Goal: Task Accomplishment & Management: Manage account settings

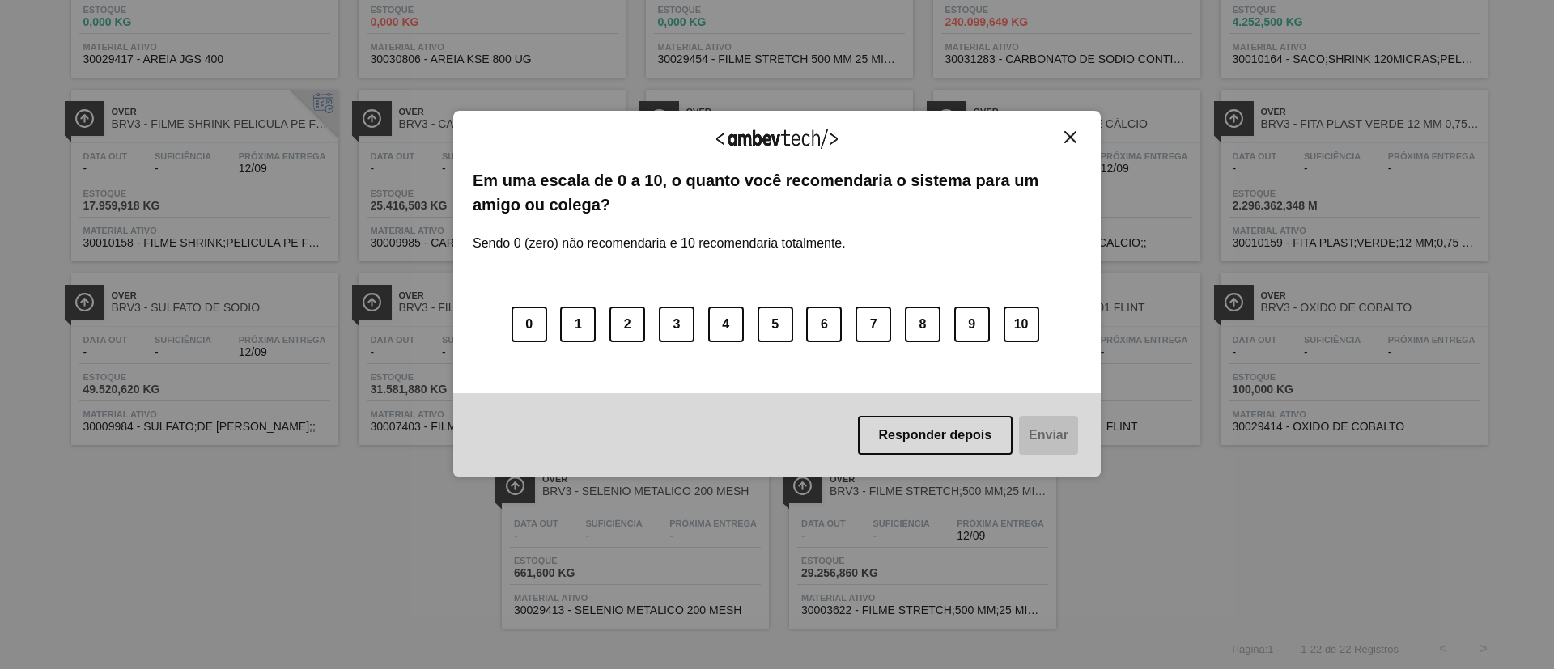
click at [1075, 142] on img "Close" at bounding box center [1070, 137] width 12 height 12
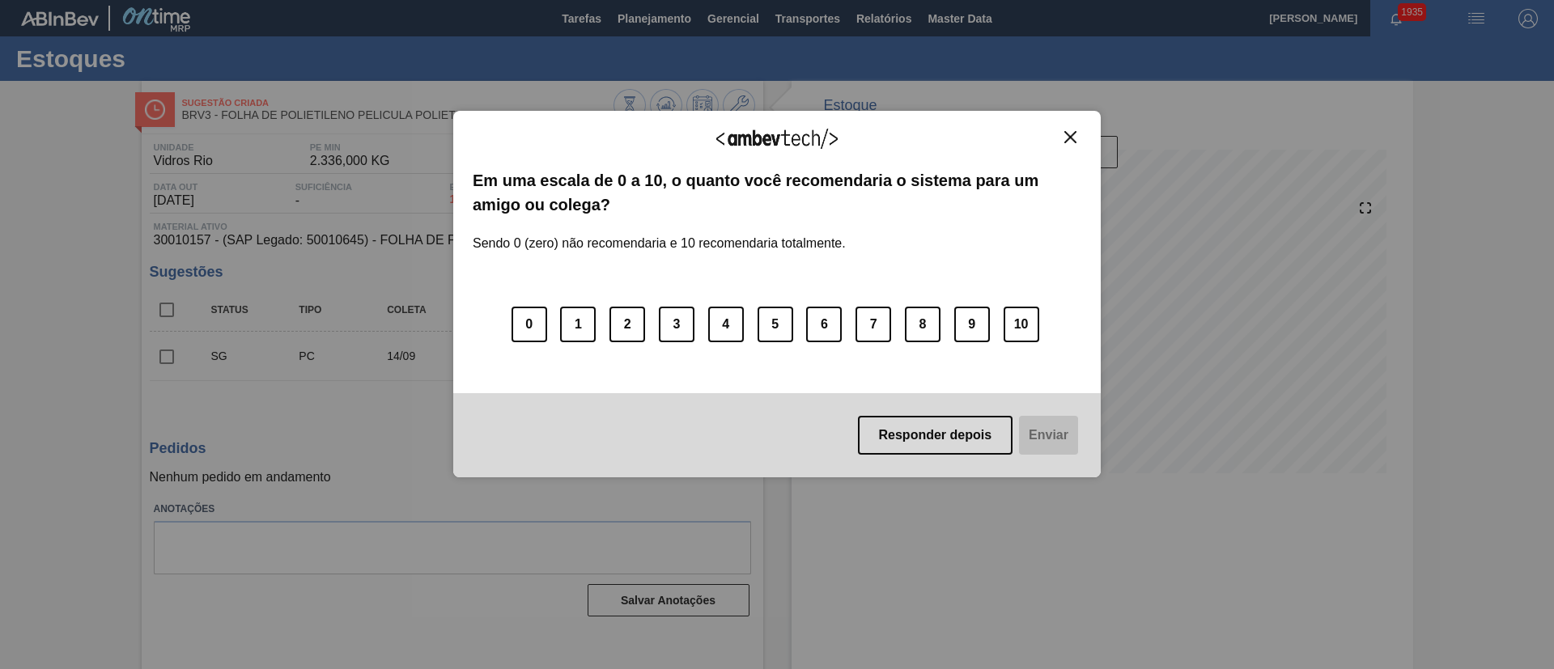
click at [1065, 135] on img "Close" at bounding box center [1070, 137] width 12 height 12
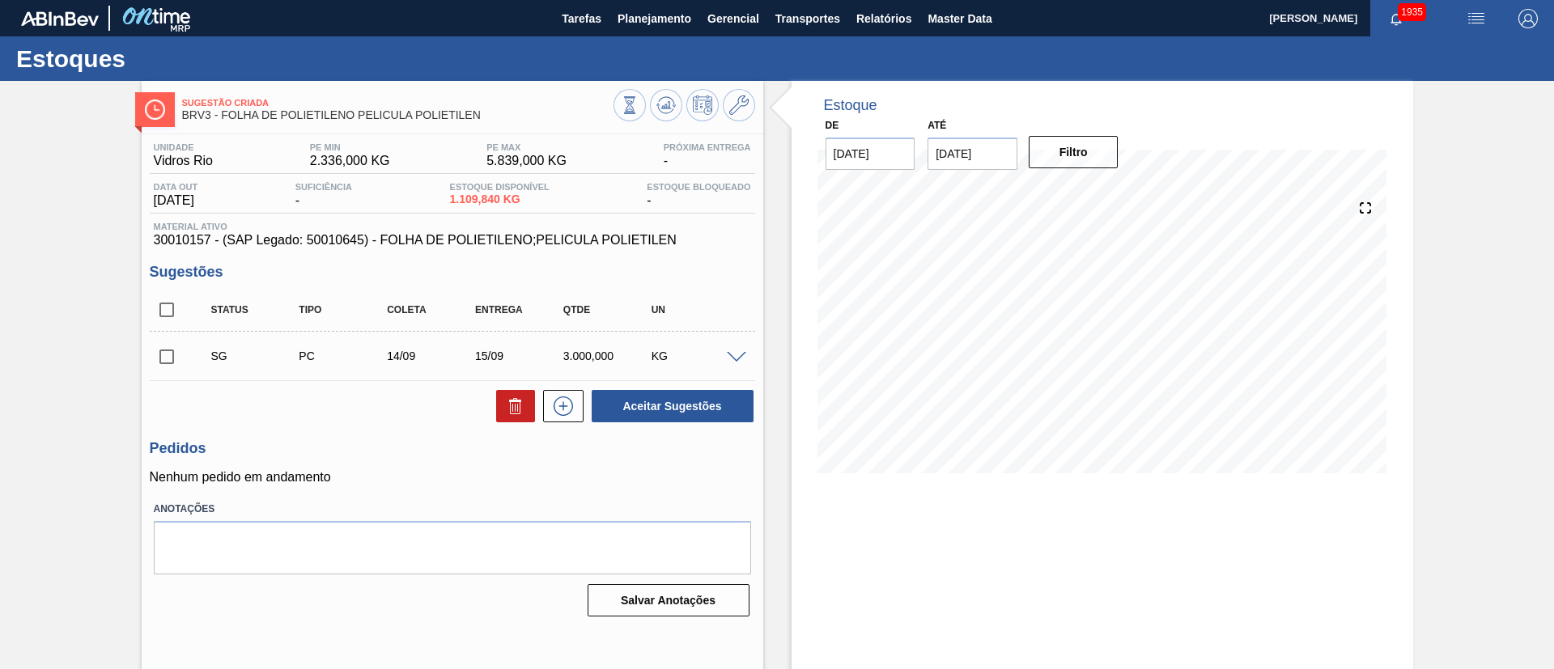
click at [178, 312] on input "checkbox" at bounding box center [167, 310] width 34 height 34
checkbox input "true"
click at [532, 411] on button at bounding box center [515, 406] width 39 height 32
checkbox input "false"
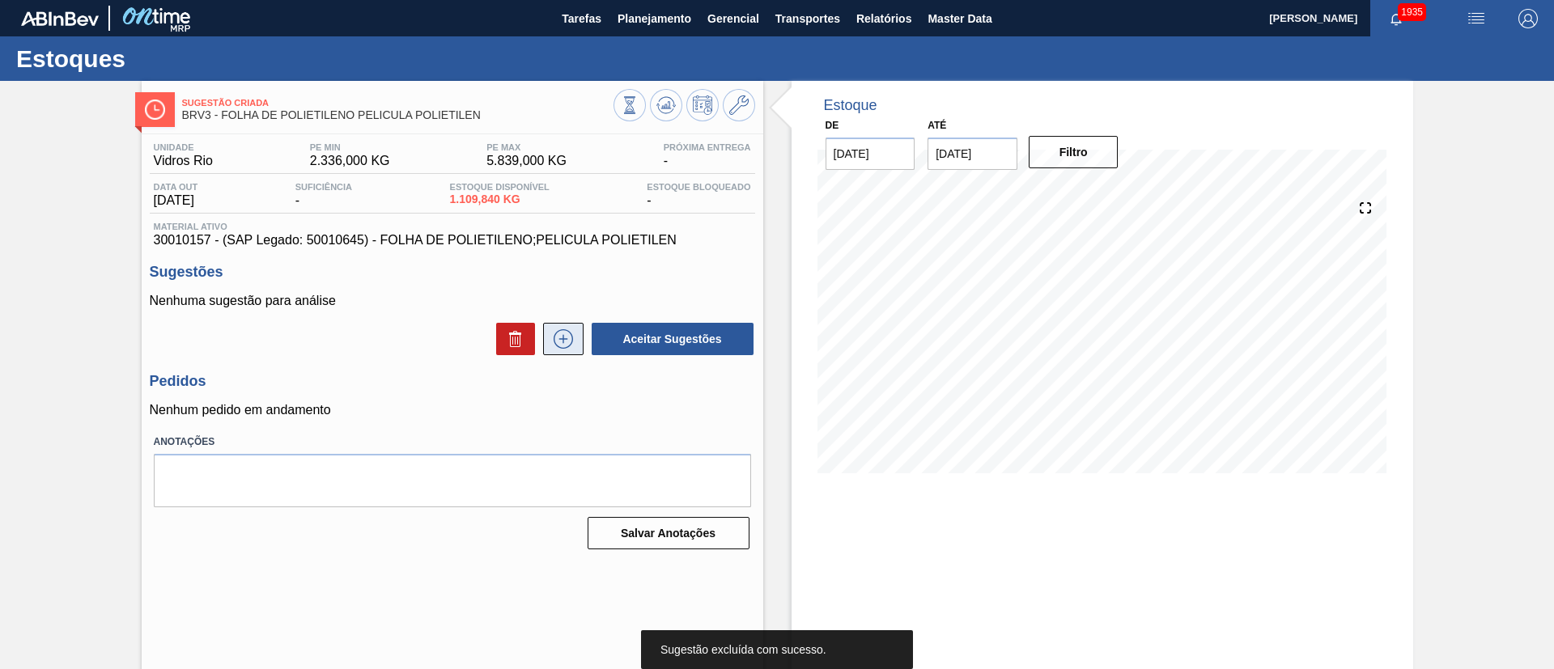
click at [563, 346] on icon at bounding box center [563, 338] width 26 height 19
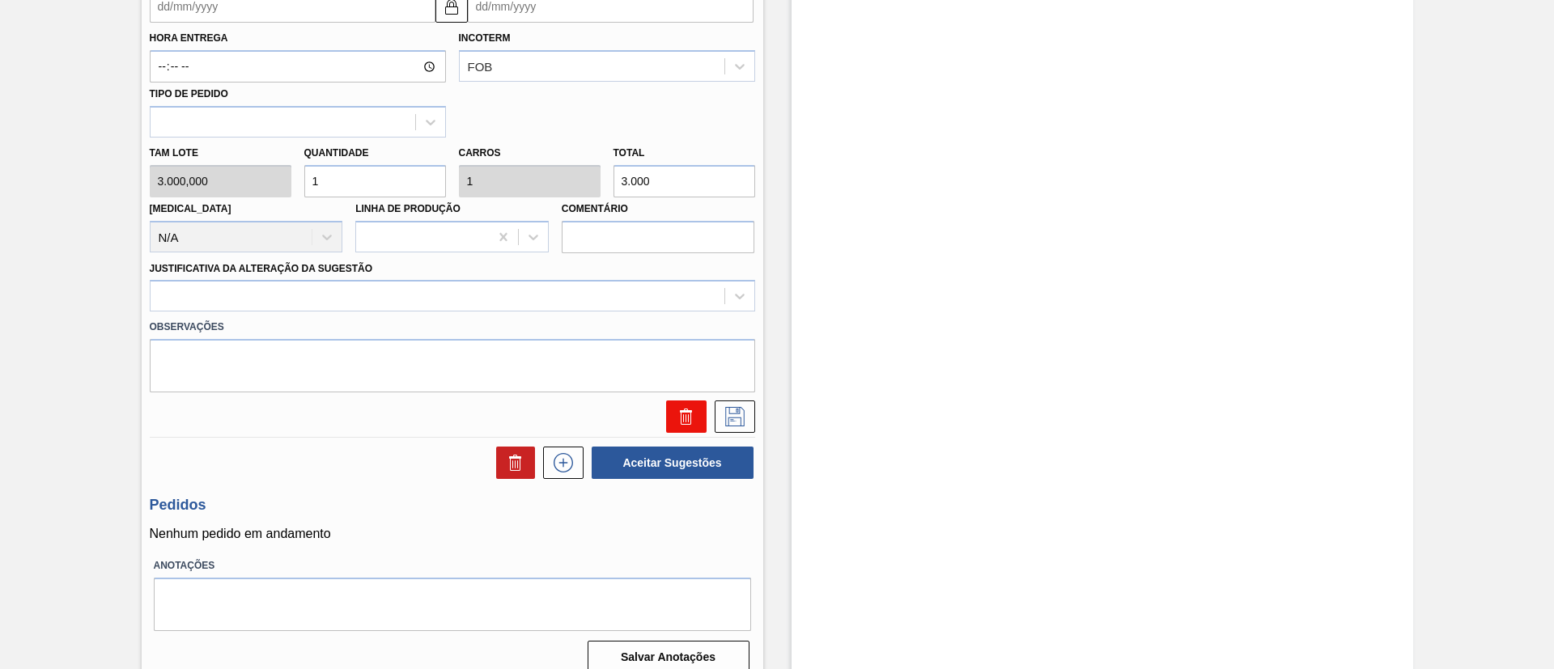
click at [683, 417] on icon at bounding box center [686, 416] width 19 height 19
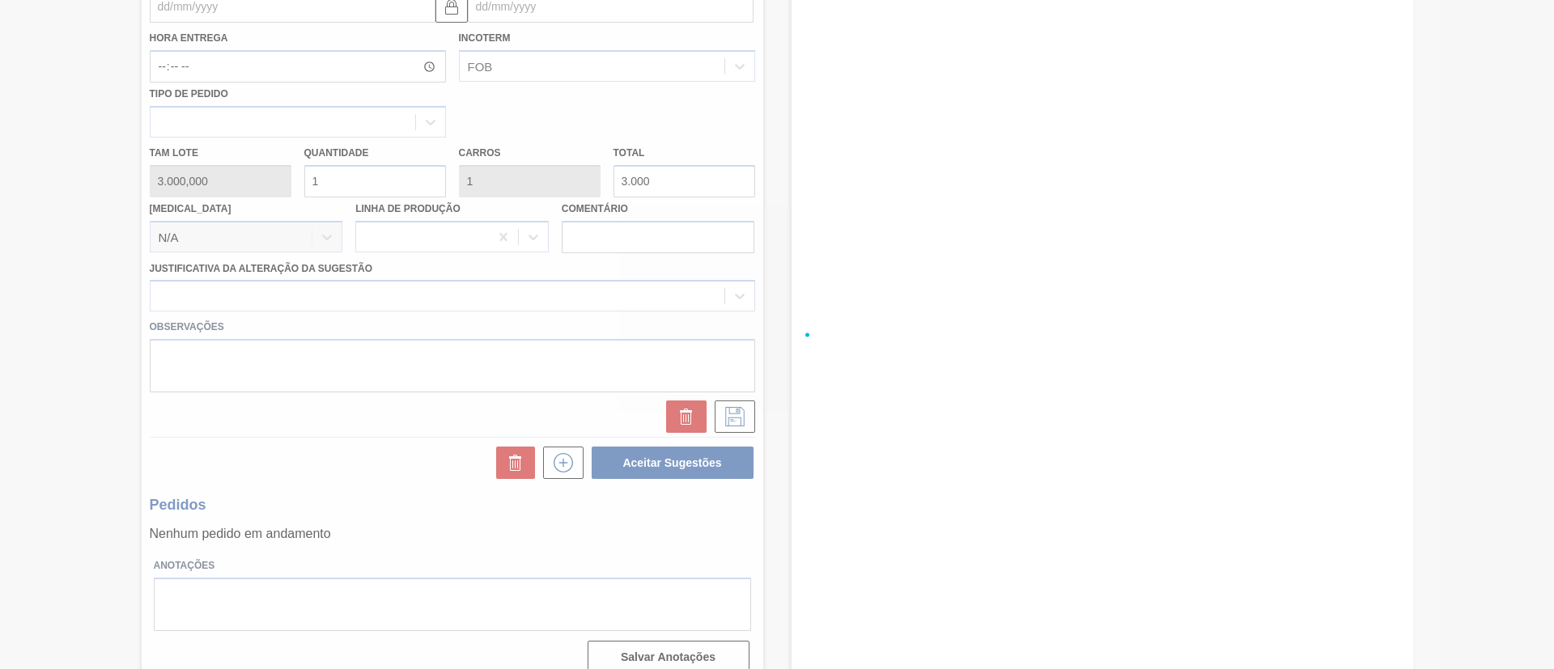
scroll to position [27, 0]
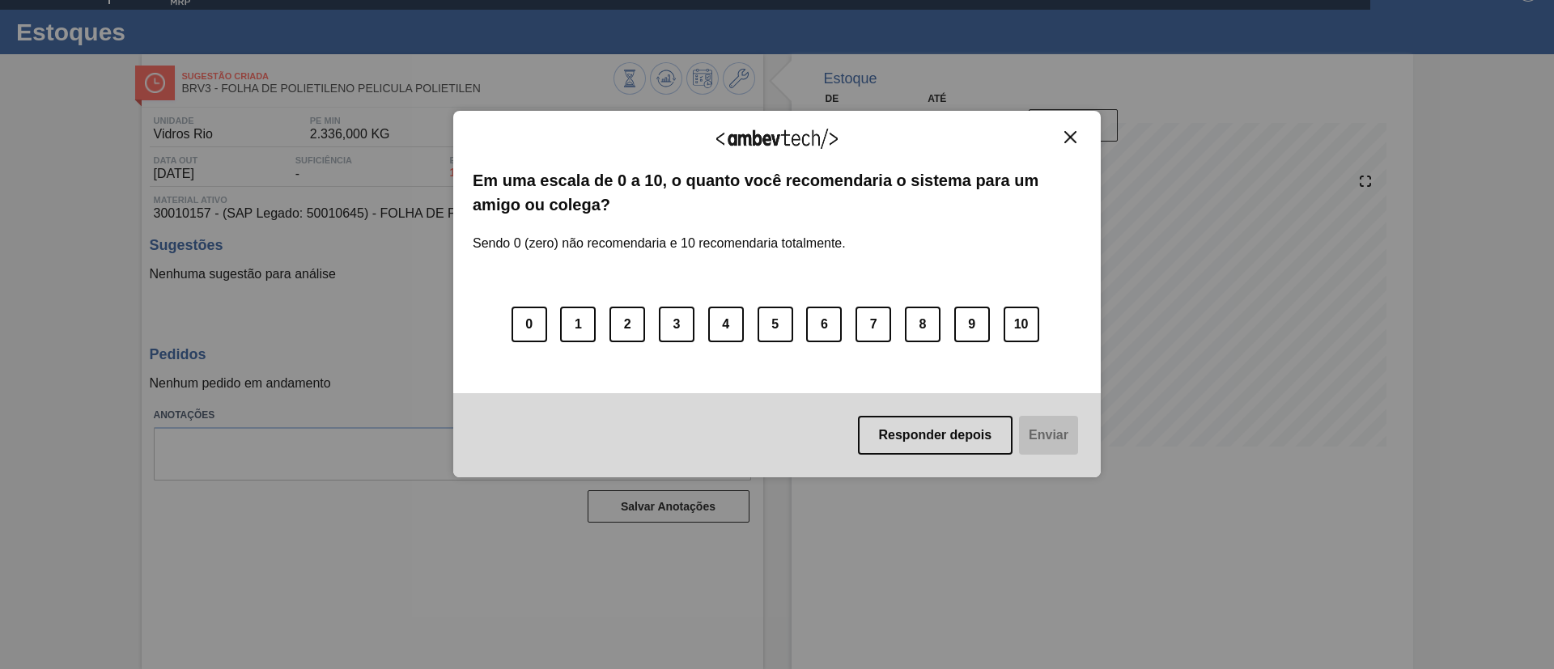
drag, startPoint x: 1074, startPoint y: 138, endPoint x: 1016, endPoint y: 137, distance: 57.5
click at [1073, 138] on img "Close" at bounding box center [1070, 137] width 12 height 12
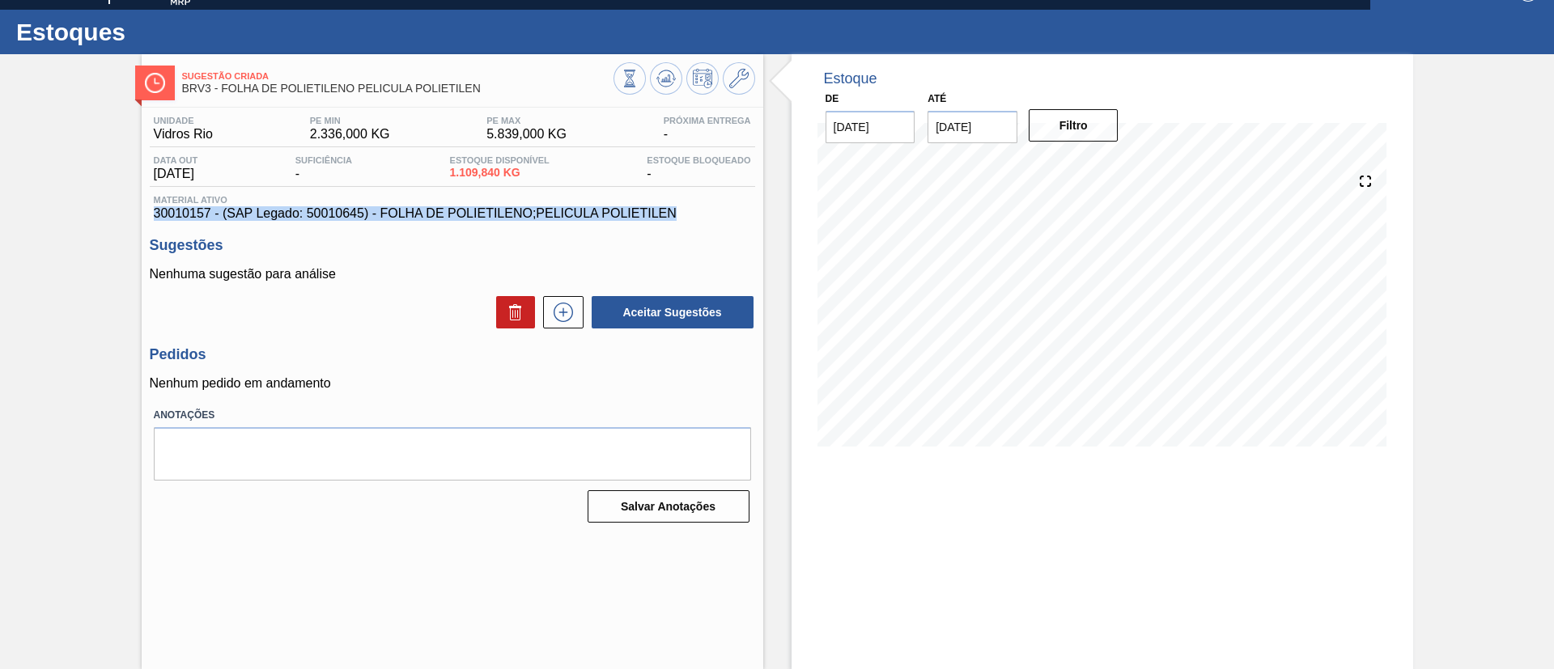
drag, startPoint x: 684, startPoint y: 209, endPoint x: 143, endPoint y: 215, distance: 540.7
click at [143, 215] on div "Unidade Vidros Rio PE MIN 2.336,000 KG PE MAX 5.839,000 KG Próxima Entrega - Da…" at bounding box center [453, 318] width 622 height 421
copy span "30010157 - (SAP Legado: 50010645) - FOLHA DE POLIETILENO;PELICULA POLIETILEN"
